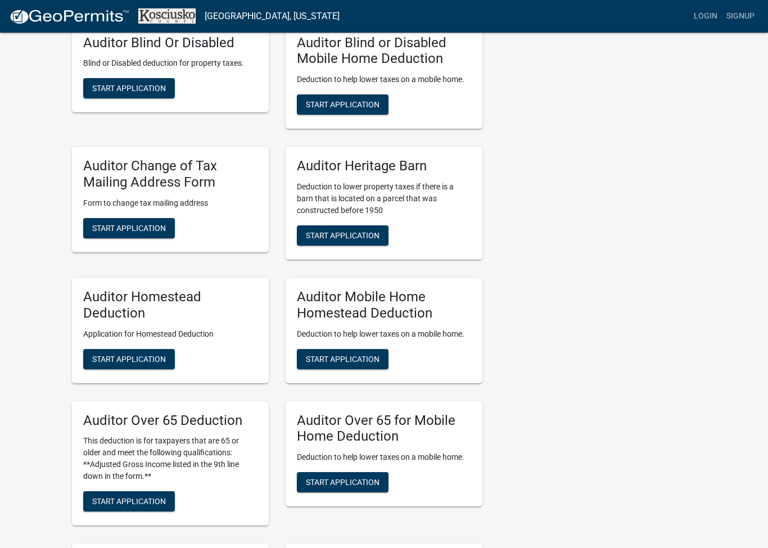
scroll to position [486, 0]
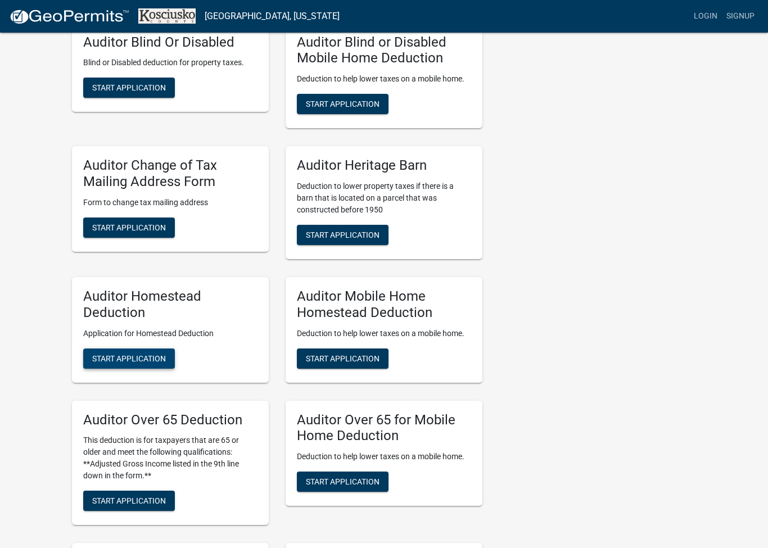
click at [123, 357] on span "Start Application" at bounding box center [129, 358] width 74 height 9
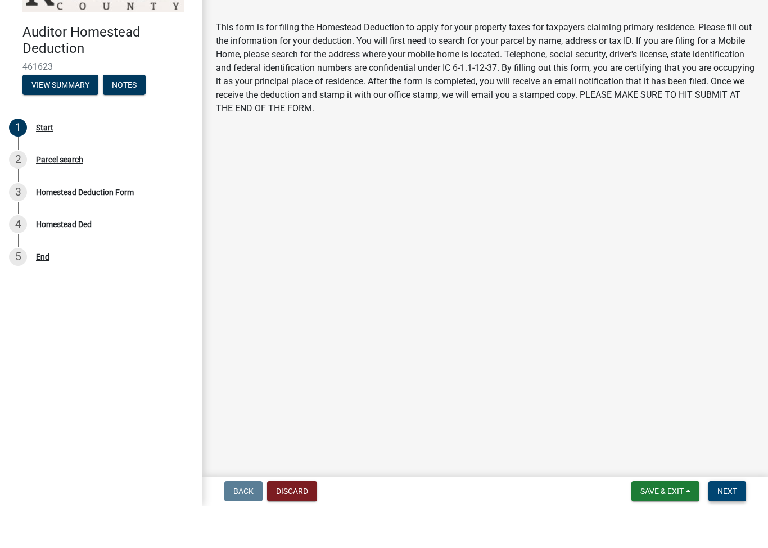
click at [728, 524] on button "Next" at bounding box center [728, 534] width 38 height 20
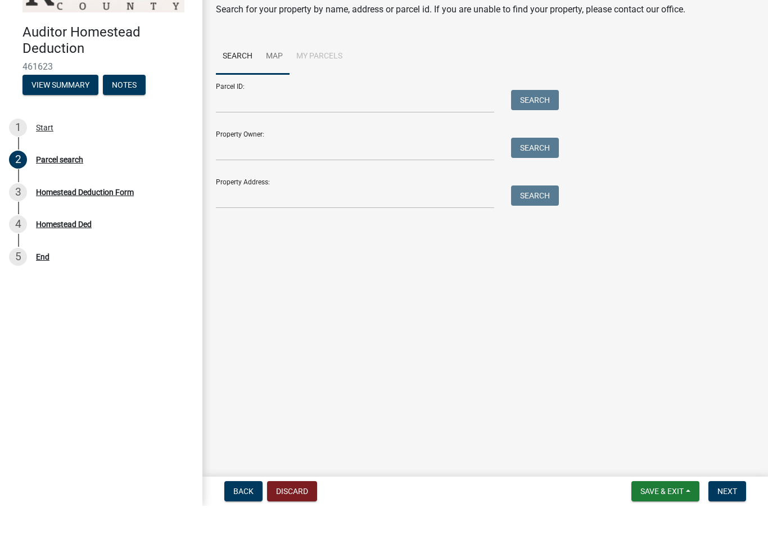
click at [278, 81] on link "Map" at bounding box center [274, 99] width 30 height 36
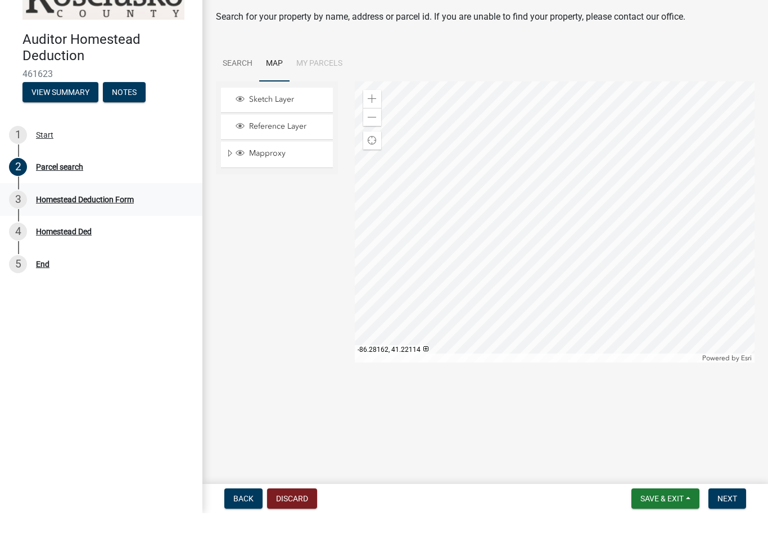
click at [124, 231] on div "Homestead Deduction Form" at bounding box center [85, 235] width 98 height 8
click at [241, 81] on link "Search" at bounding box center [237, 99] width 43 height 36
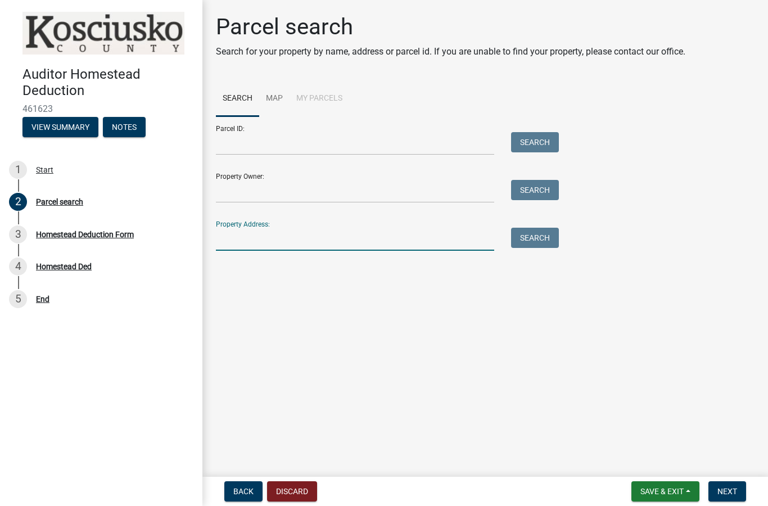
click at [253, 244] on input "Property Address:" at bounding box center [355, 239] width 278 height 23
paste input "[STREET_ADDRESS]"
type input "[STREET_ADDRESS]"
click at [537, 239] on button "Search" at bounding box center [535, 238] width 48 height 20
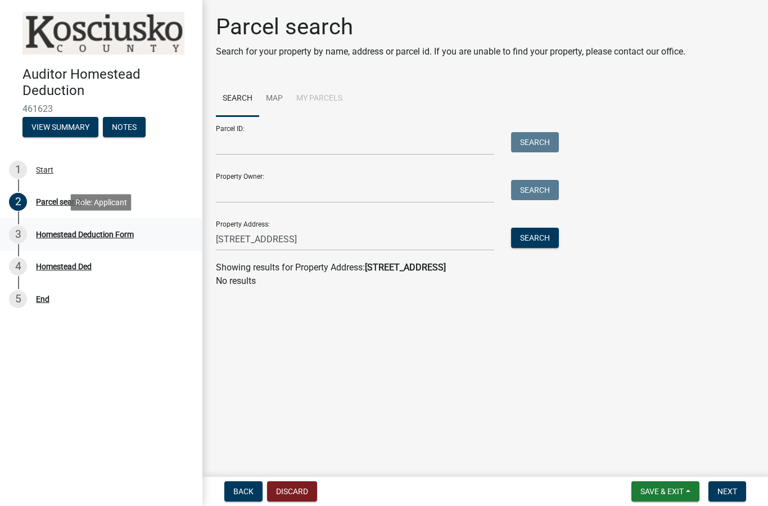
click at [94, 234] on div "Homestead Deduction Form" at bounding box center [85, 235] width 98 height 8
click at [76, 267] on div "Homestead Ded" at bounding box center [64, 267] width 56 height 8
click at [78, 124] on button "View Summary" at bounding box center [60, 127] width 76 height 20
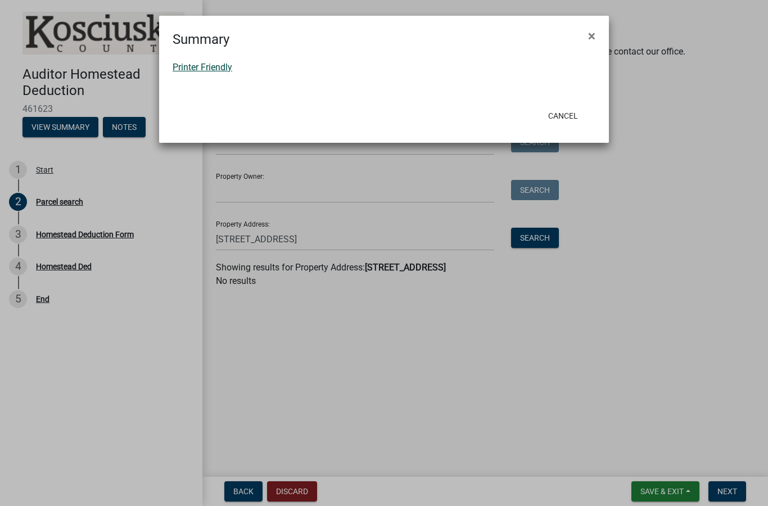
click at [190, 69] on link "Printer Friendly" at bounding box center [203, 67] width 60 height 11
click at [567, 115] on button "Cancel" at bounding box center [563, 116] width 48 height 20
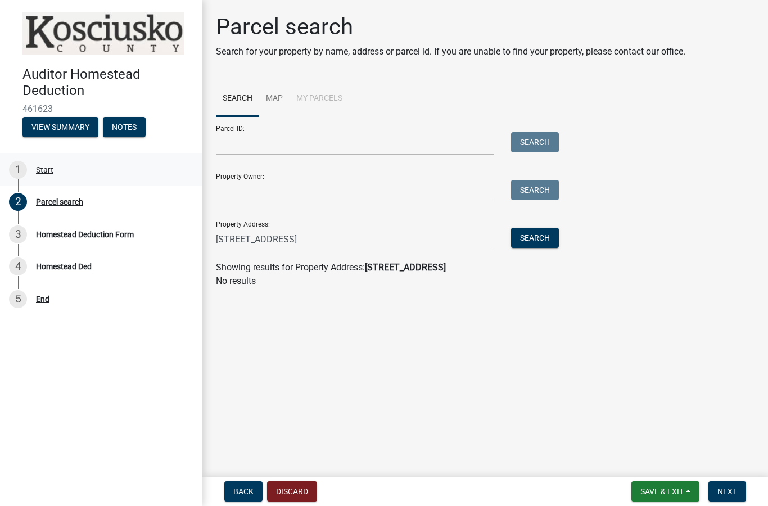
click at [44, 166] on div "Start" at bounding box center [44, 170] width 17 height 8
